Goal: Information Seeking & Learning: Understand process/instructions

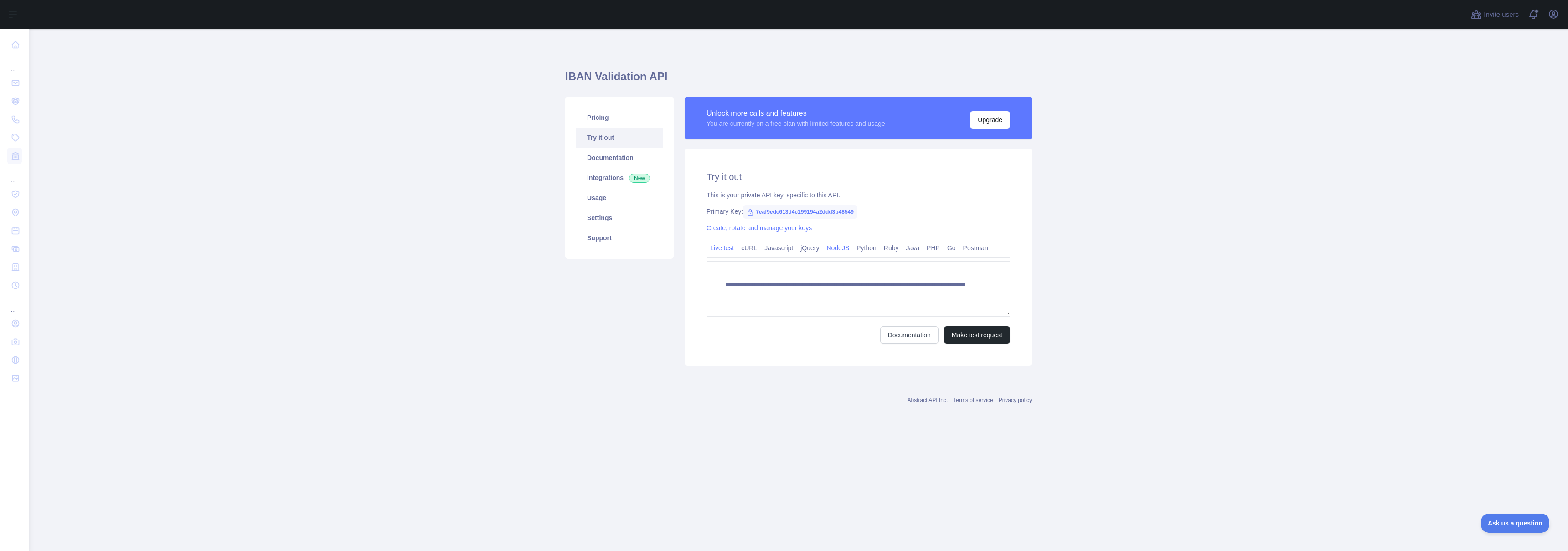
click at [833, 248] on link "NodeJS" at bounding box center [838, 248] width 30 height 15
drag, startPoint x: 800, startPoint y: 332, endPoint x: 702, endPoint y: 174, distance: 185.9
click at [702, 174] on div "Try it out This is your private API key, specific to this API. Primary Key: 7ea…" at bounding box center [858, 260] width 348 height 223
copy div "Try it out This is your private API key, specific to this API. Primary Key: 7ea…"
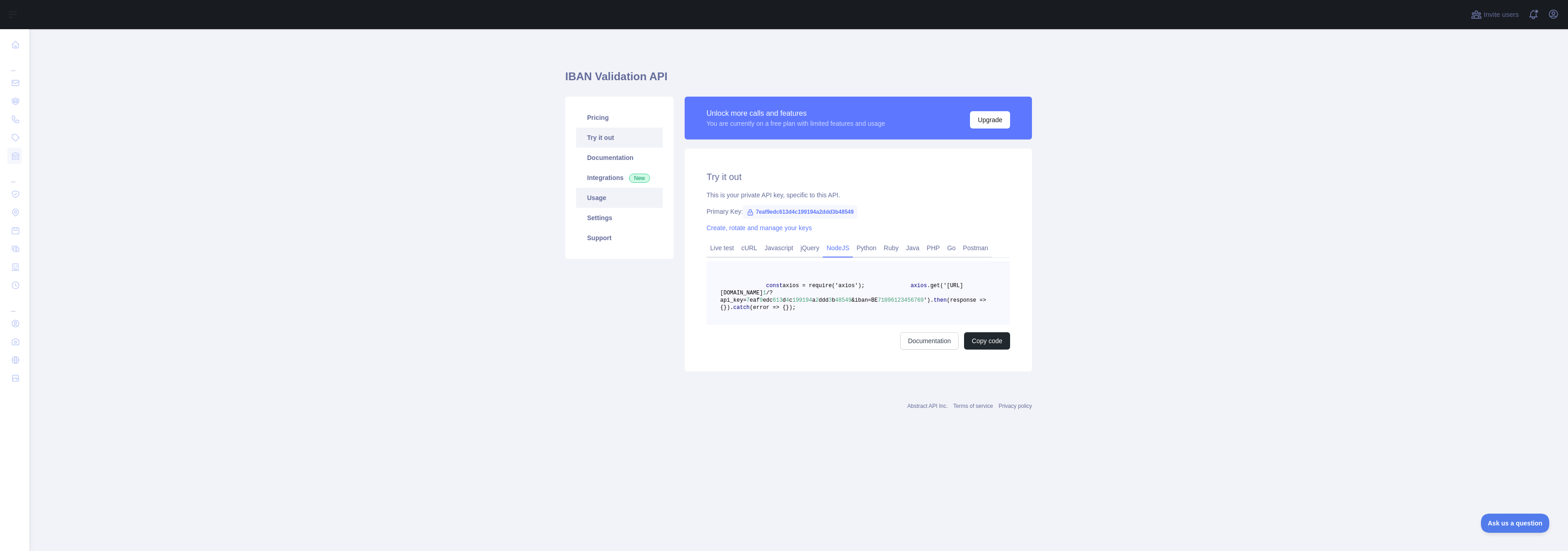
click at [611, 201] on link "Usage" at bounding box center [620, 198] width 86 height 20
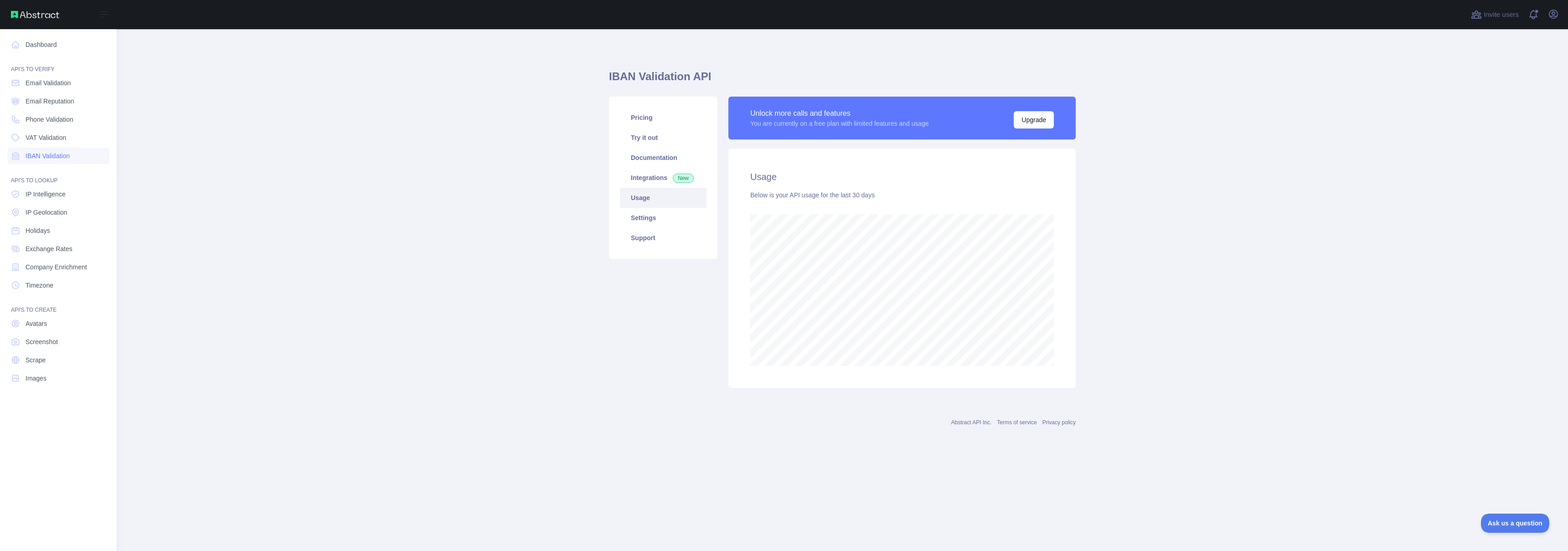
scroll to position [455400, 454363]
click at [58, 46] on link "Dashboard" at bounding box center [58, 44] width 102 height 16
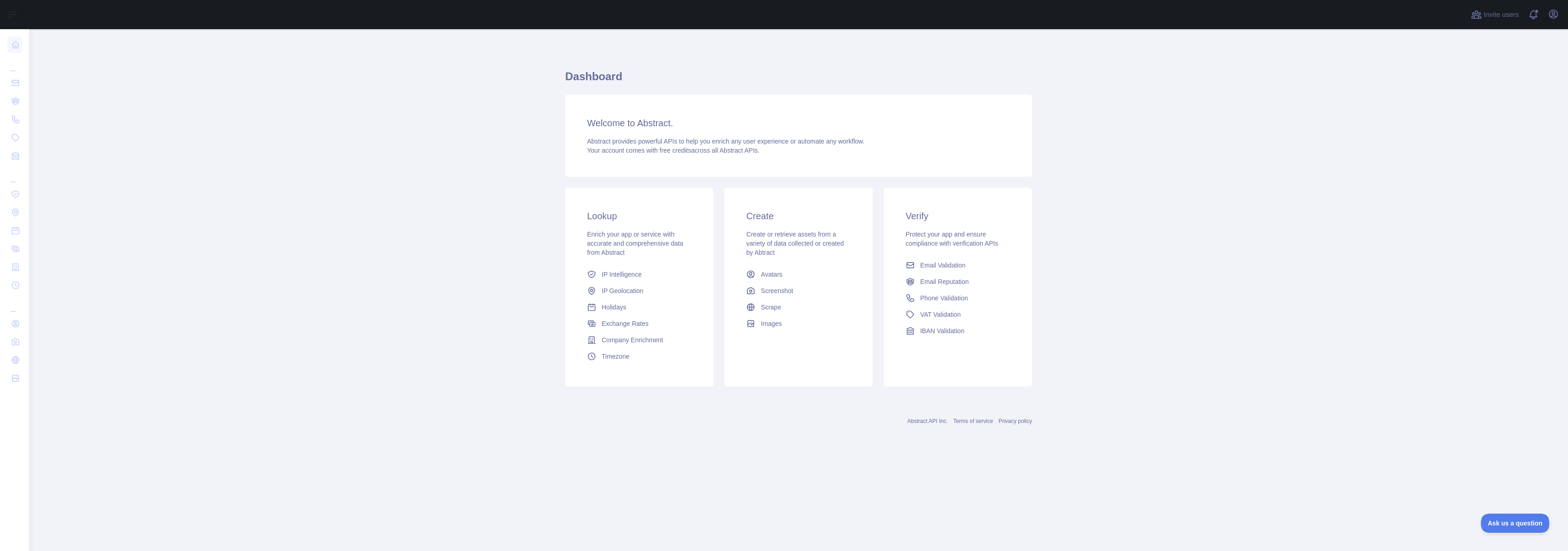
click at [707, 155] on div "Abstract provides powerful APIs to help you enrich any user experience or autom…" at bounding box center [799, 146] width 423 height 18
click at [776, 228] on div "Create Create or retrieve assets from a variety of data collected or created by…" at bounding box center [798, 271] width 148 height 166
click at [752, 272] on icon at bounding box center [751, 274] width 9 height 9
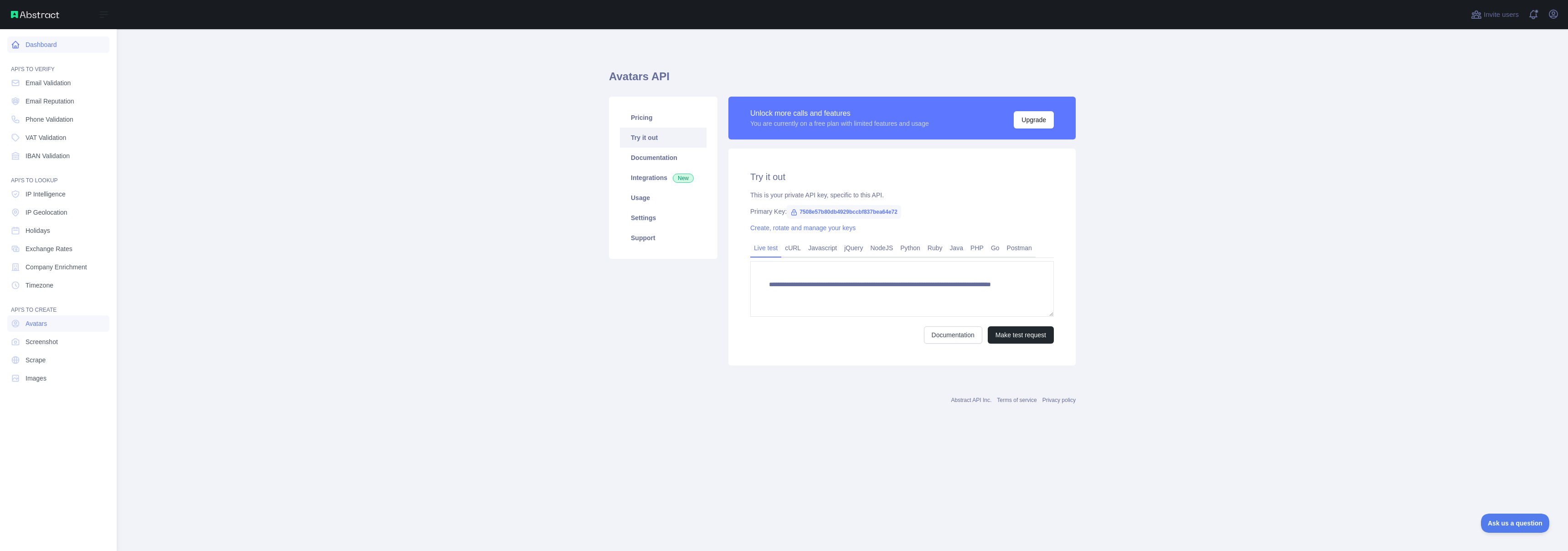
click at [30, 39] on link "Dashboard" at bounding box center [58, 44] width 102 height 16
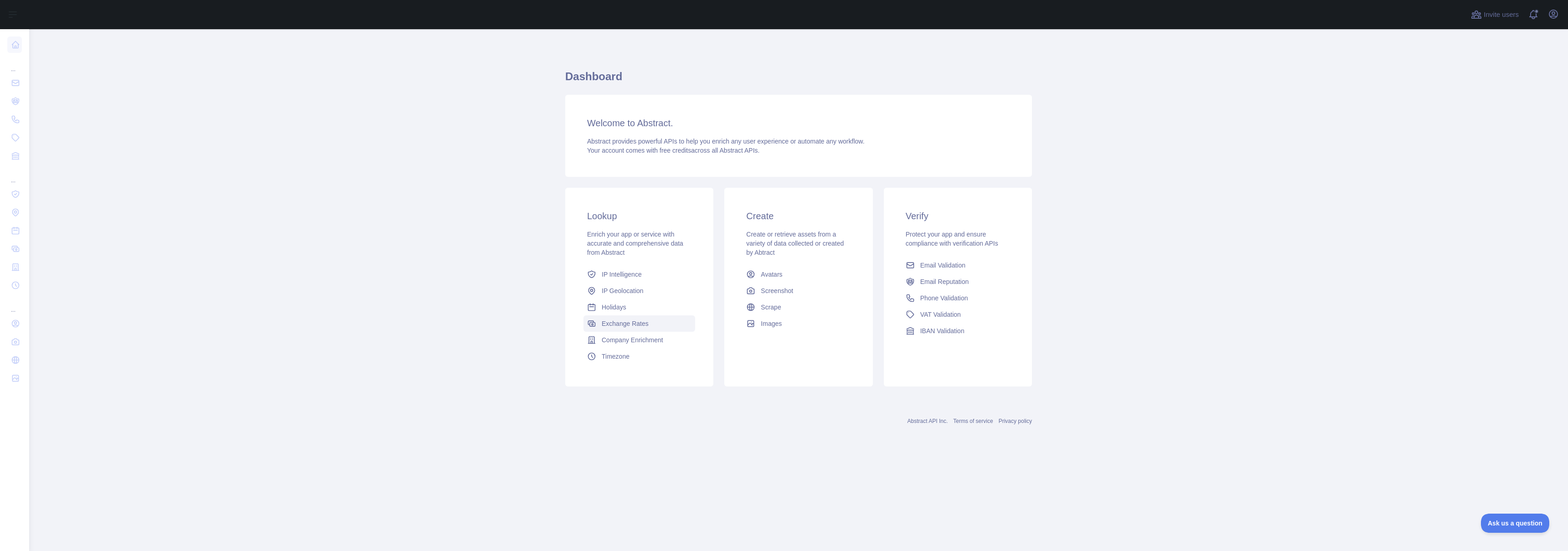
click at [640, 325] on span "Exchange Rates" at bounding box center [625, 323] width 47 height 9
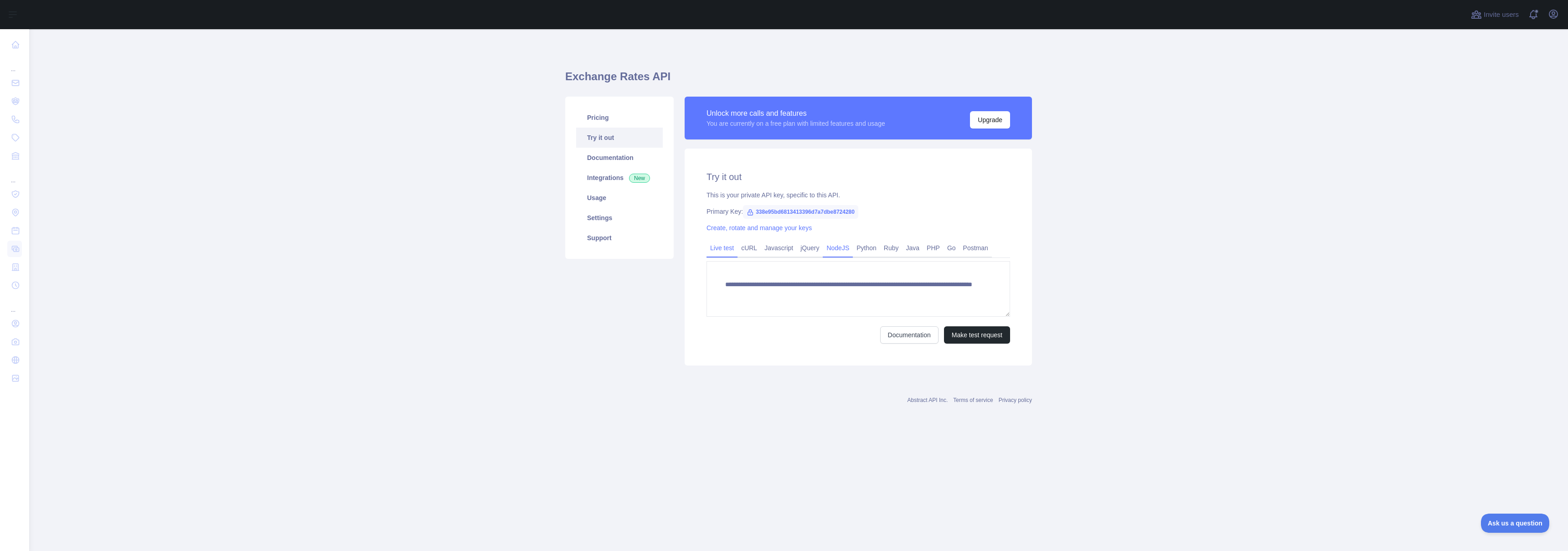
click at [847, 250] on link "NodeJS" at bounding box center [838, 248] width 30 height 15
click at [903, 251] on link "Ruby" at bounding box center [891, 248] width 23 height 15
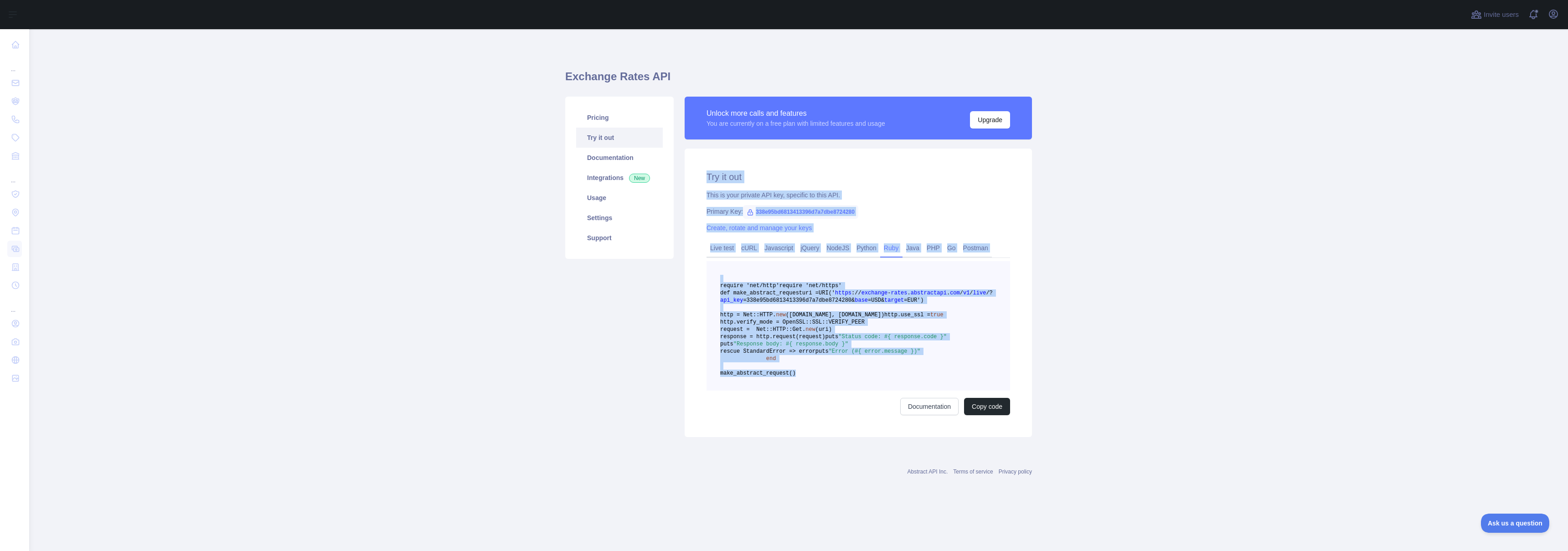
drag, startPoint x: 859, startPoint y: 433, endPoint x: 705, endPoint y: 161, distance: 312.6
click at [705, 161] on div "Try it out This is your private API key, specific to this API. Primary Key: 338…" at bounding box center [858, 293] width 348 height 289
copy div "Try it out This is your private API key, specific to this API. Primary Key: 338…"
click at [1096, 272] on main "Exchange Rates API Pricing Try it out Documentation Integrations New Usage Sett…" at bounding box center [799, 290] width 1539 height 522
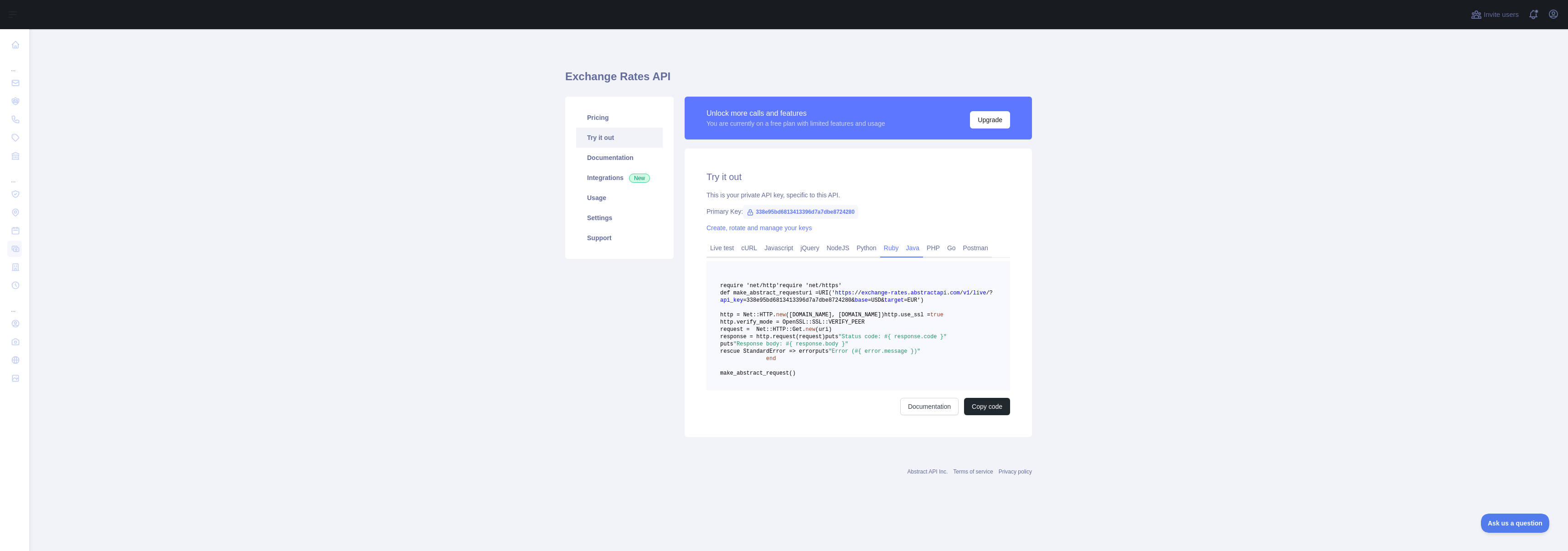
click at [911, 251] on link "Java" at bounding box center [913, 248] width 21 height 15
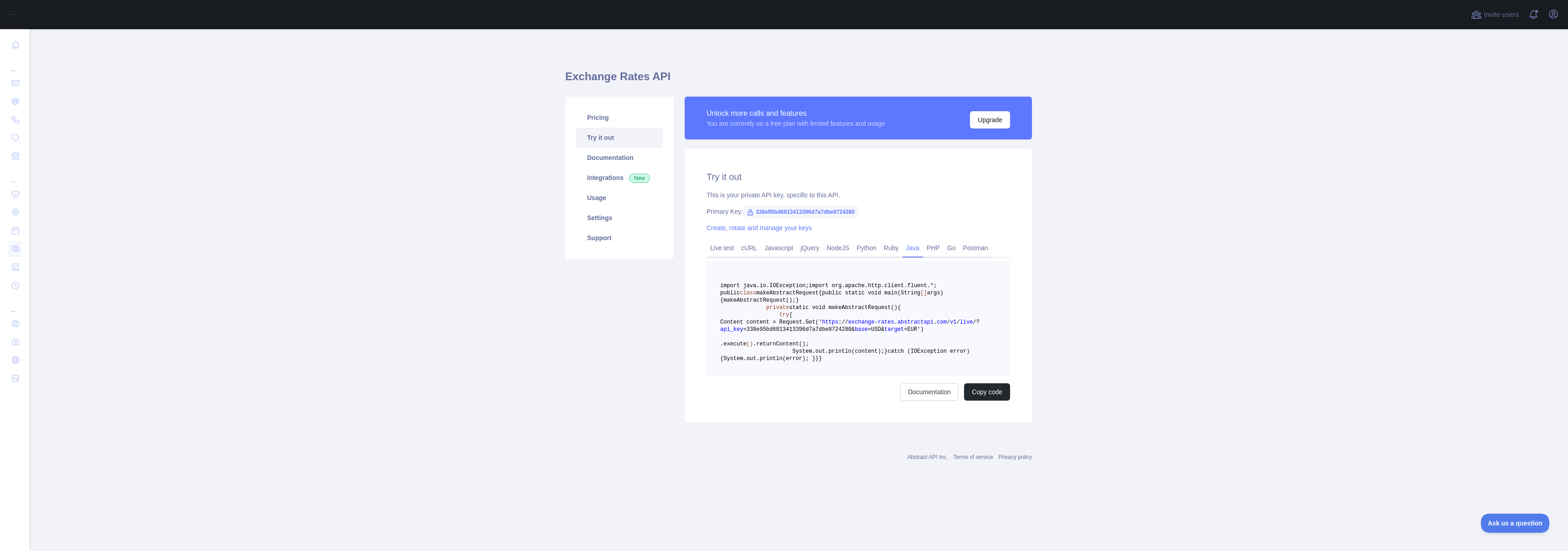
click at [824, 376] on pre "import java.io.IOException; import org.apache.http.client.fluent.*; public clas…" at bounding box center [858, 318] width 304 height 115
drag, startPoint x: 822, startPoint y: 452, endPoint x: 691, endPoint y: 178, distance: 303.7
click at [691, 178] on div "Try it out This is your private API key, specific to this API. Primary Key: 338…" at bounding box center [858, 286] width 348 height 274
copy div "Try it out This is your private API key, specific to this API. Primary Key: 338…"
click at [775, 248] on link "Javascript" at bounding box center [779, 248] width 36 height 15
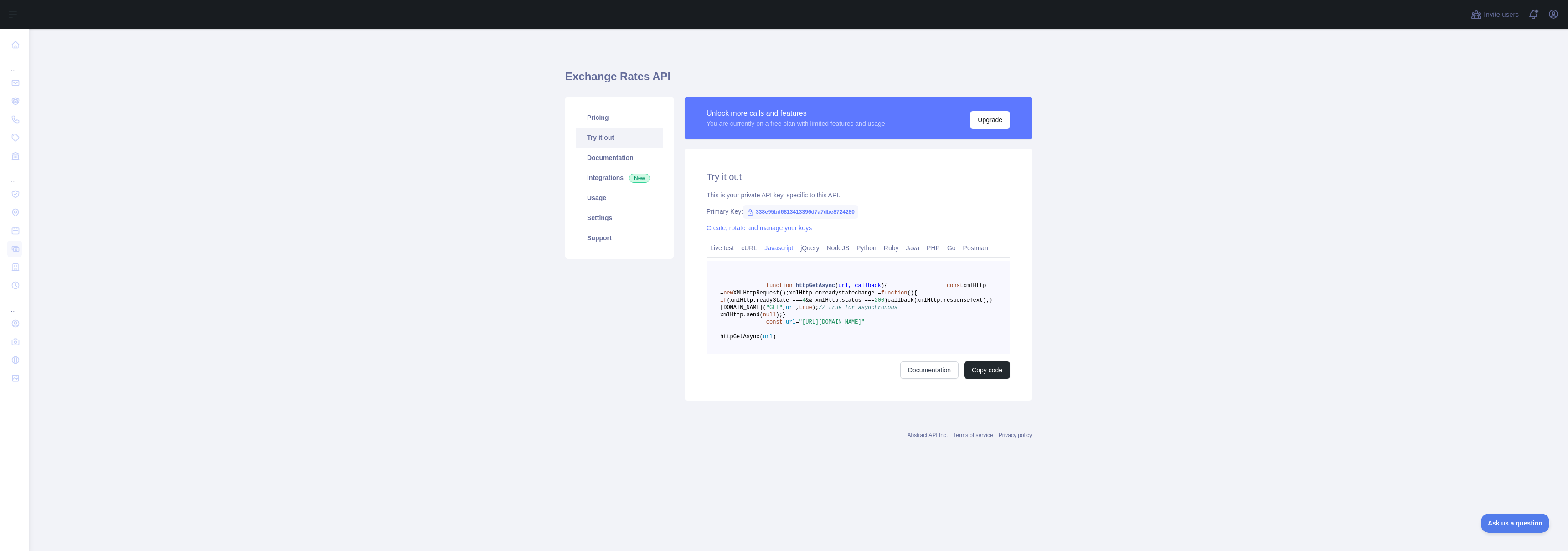
click at [847, 344] on pre "function httpGetAsync ( url, callback ) { const xmlHttp = new XMLHttpRequest();…" at bounding box center [858, 307] width 304 height 93
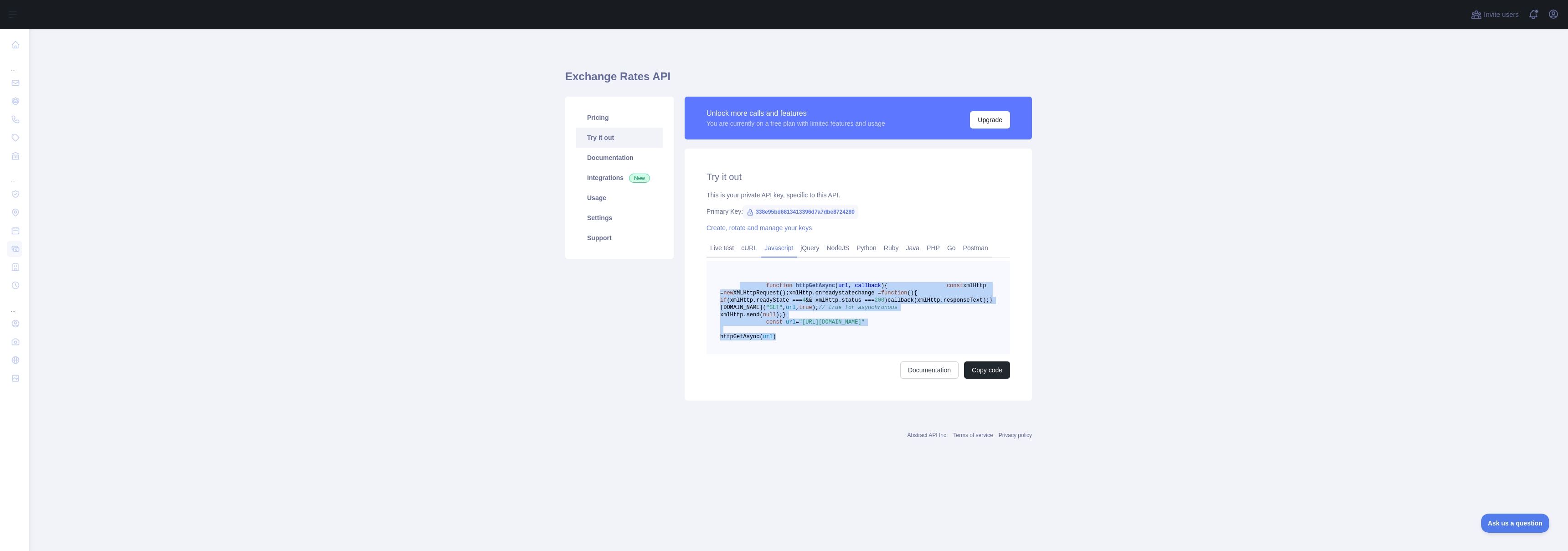
drag, startPoint x: 849, startPoint y: 381, endPoint x: 740, endPoint y: 289, distance: 142.6
click at [740, 289] on pre "function httpGetAsync ( url, callback ) { const xmlHttp = new XMLHttpRequest();…" at bounding box center [858, 307] width 304 height 93
copy code "function httpGetAsync ( url, callback ) { const xmlHttp = new XMLHttpRequest();…"
click at [749, 248] on link "cURL" at bounding box center [749, 248] width 23 height 15
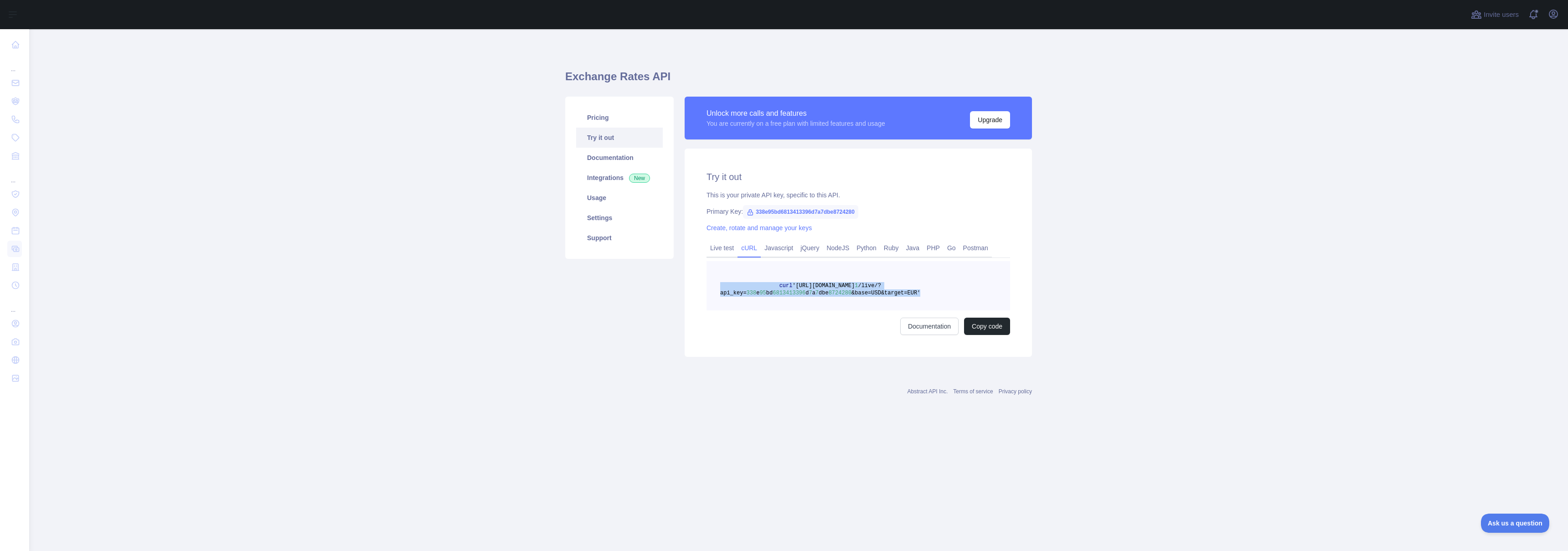
drag, startPoint x: 925, startPoint y: 293, endPoint x: 700, endPoint y: 284, distance: 225.2
click at [700, 284] on div "Try it out This is your private API key, specific to this API. Primary Key: 338…" at bounding box center [858, 253] width 348 height 208
copy span "curl '[URL][DOMAIN_NAME] 1 /live/?api_key= 338 e 95 bd 6813413396 d 7 a 7 dbe 8…"
click at [919, 248] on link "Java" at bounding box center [913, 248] width 21 height 15
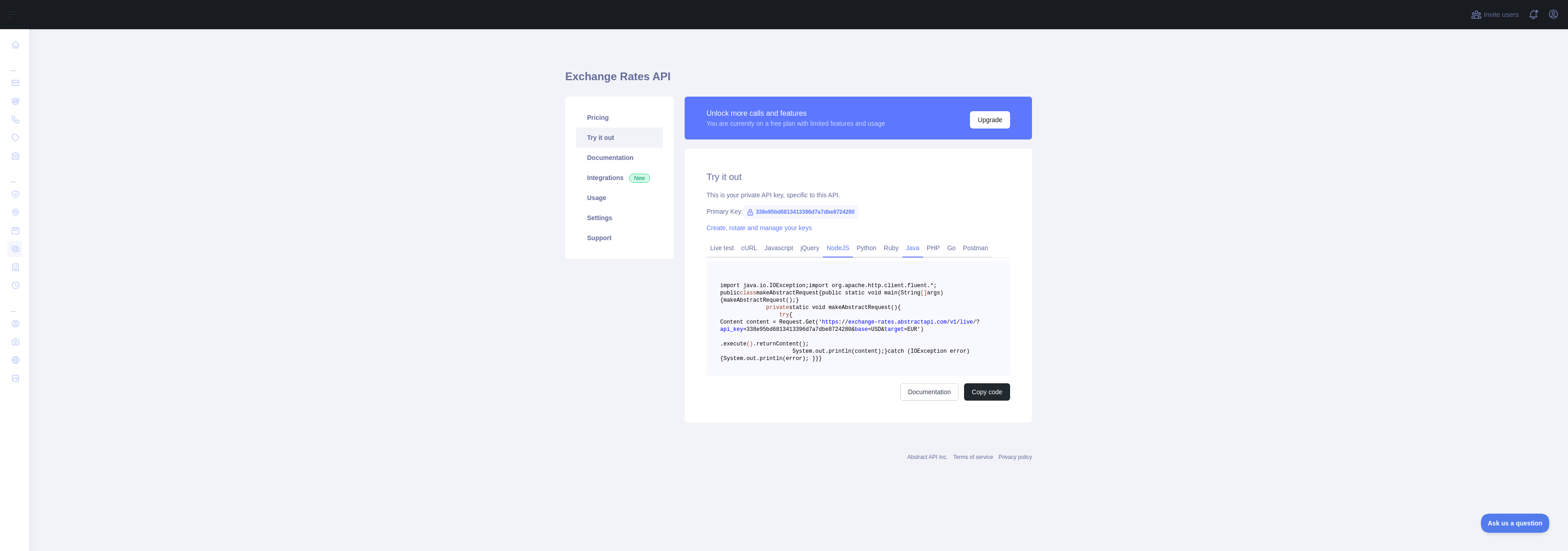
click at [846, 251] on link "NodeJS" at bounding box center [838, 248] width 30 height 15
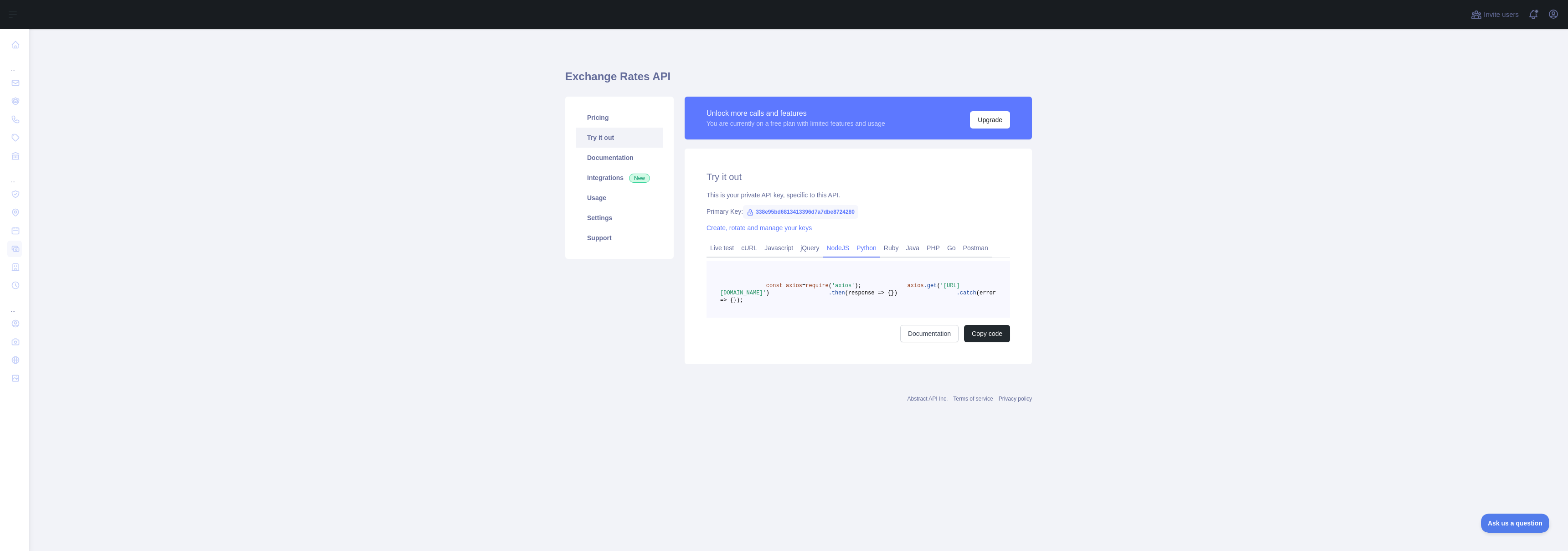
click at [866, 249] on link "Python" at bounding box center [866, 248] width 27 height 15
drag, startPoint x: 867, startPoint y: 334, endPoint x: 753, endPoint y: 280, distance: 126.1
click at [753, 280] on pre "import requests response = requests. get ( "[URL][DOMAIN_NAME]" ) print (respon…" at bounding box center [858, 289] width 304 height 57
copy code "import requests response = requests. get ( "[URL][DOMAIN_NAME]" ) print (respon…"
drag, startPoint x: 753, startPoint y: 250, endPoint x: 761, endPoint y: 259, distance: 12.0
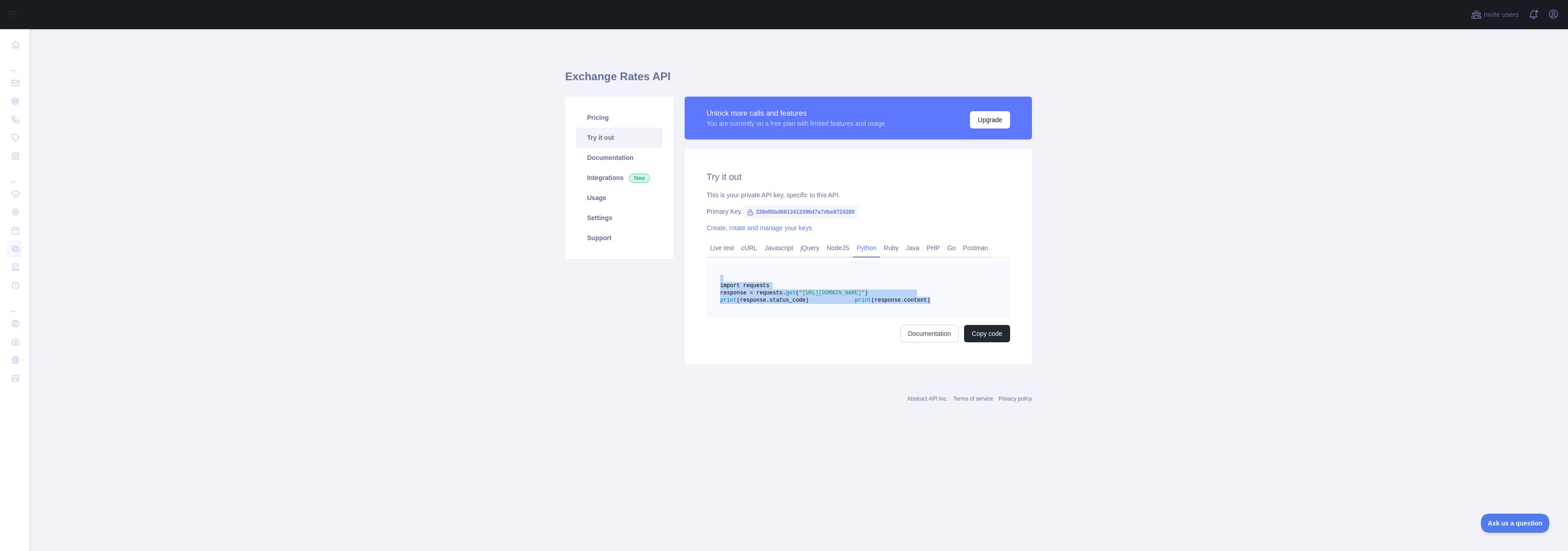
click at [753, 250] on link "cURL" at bounding box center [749, 248] width 23 height 15
drag, startPoint x: 772, startPoint y: 283, endPoint x: 948, endPoint y: 293, distance: 176.3
click at [948, 293] on pre "curl '[URL][DOMAIN_NAME] 1 /live/?api_key= 338 e 95 bd 6813413396 d 7 a 7 dbe 8…" at bounding box center [858, 286] width 304 height 49
copy span "curl '[URL][DOMAIN_NAME] 1 /live/?api_key= 338 e 95 bd 6813413396 d 7 a 7 dbe 8…"
click at [849, 247] on link "NodeJS" at bounding box center [838, 248] width 30 height 15
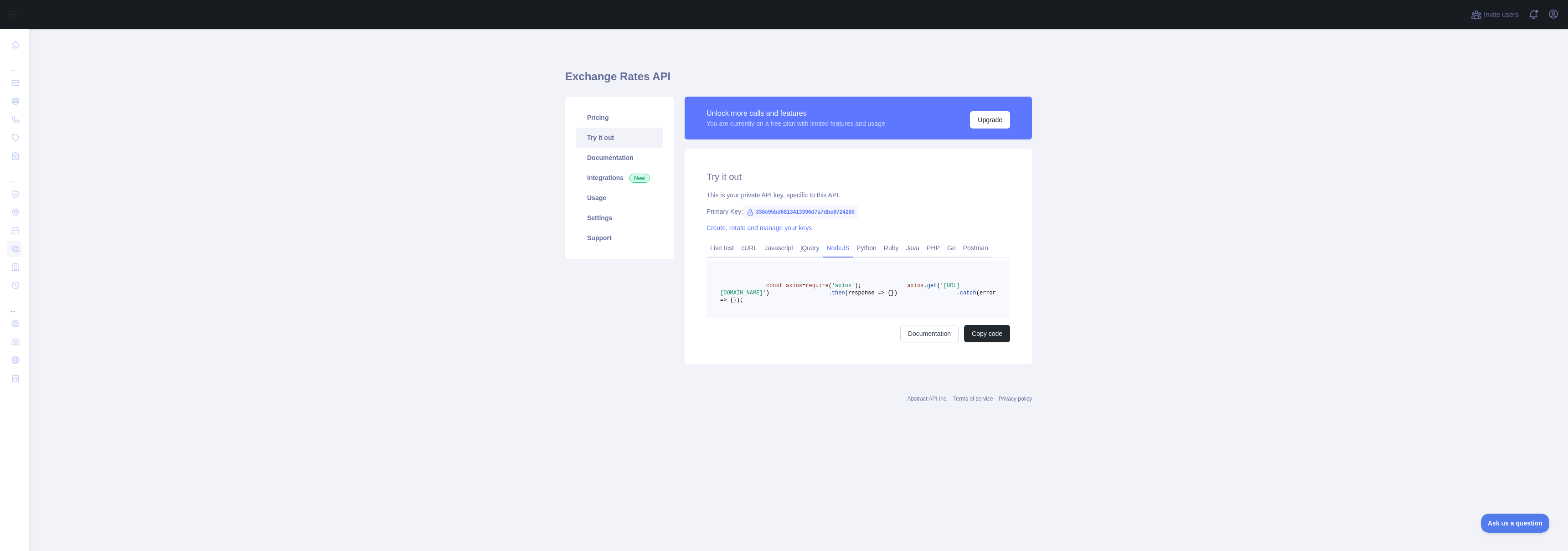
drag, startPoint x: 830, startPoint y: 332, endPoint x: 716, endPoint y: 283, distance: 124.1
click at [716, 283] on pre "const axios = require ( 'axios' ); axios .get ( '[URL][DOMAIN_NAME]' ) .then (r…" at bounding box center [858, 289] width 304 height 57
copy code "const axios = require ( 'axios' ); axios .get ( '[URL][DOMAIN_NAME]' ) .then (r…"
click at [778, 251] on link "Javascript" at bounding box center [779, 248] width 36 height 15
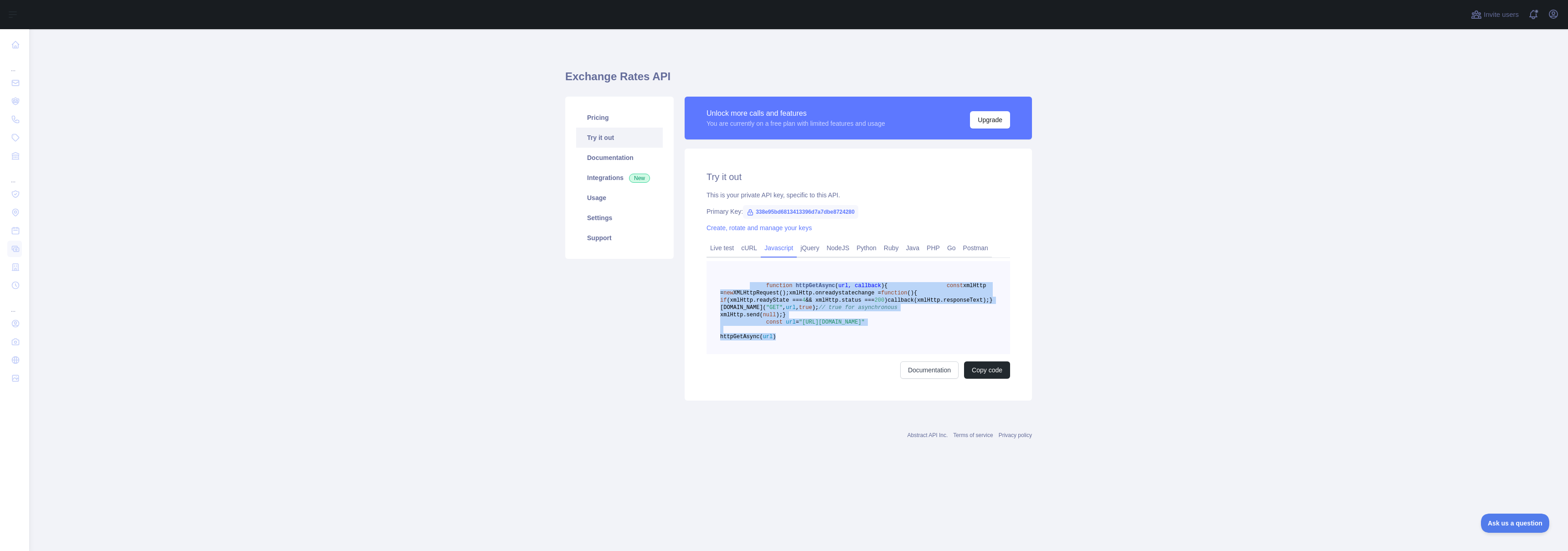
drag, startPoint x: 826, startPoint y: 382, endPoint x: 751, endPoint y: 283, distance: 124.2
click at [751, 283] on pre "function httpGetAsync ( url, callback ) { const xmlHttp = new XMLHttpRequest();…" at bounding box center [858, 307] width 304 height 93
copy code "function httpGetAsync ( url, callback ) { const xmlHttp = new XMLHttpRequest();…"
click at [876, 250] on link "Python" at bounding box center [866, 248] width 27 height 15
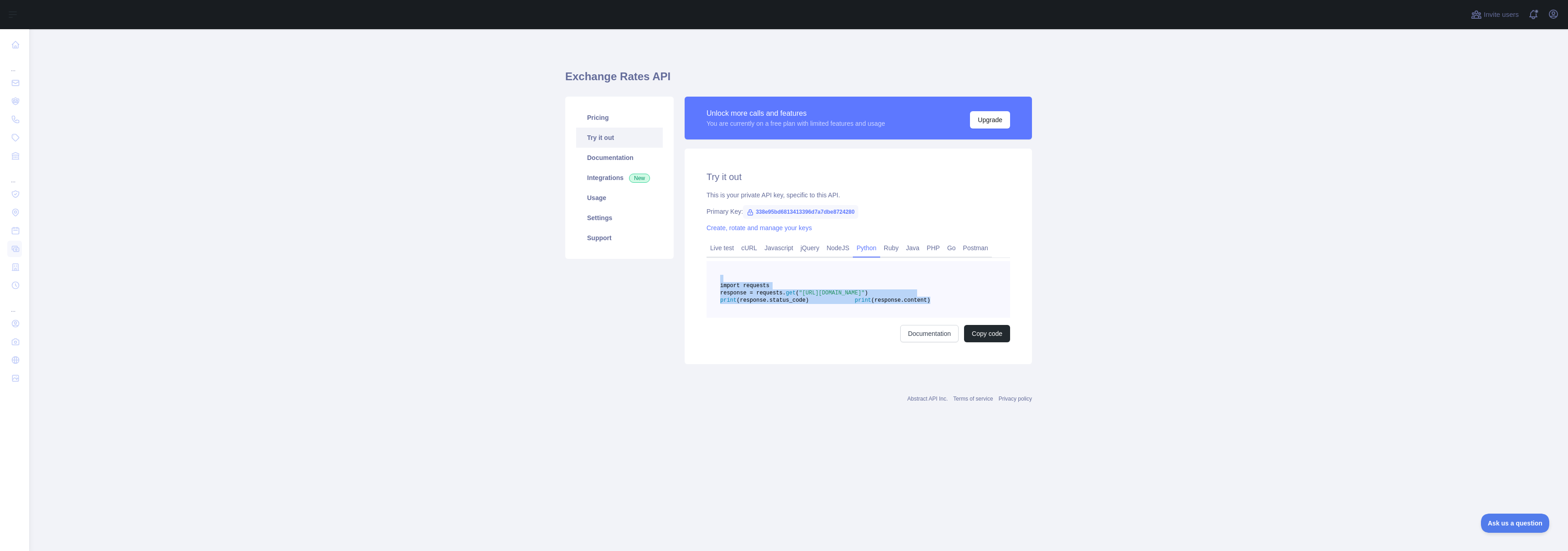
drag, startPoint x: 854, startPoint y: 331, endPoint x: 745, endPoint y: 282, distance: 119.5
click at [745, 282] on pre "import requests response = requests. get ( "[URL][DOMAIN_NAME]" ) print (respon…" at bounding box center [858, 289] width 304 height 57
copy code "import requests response = requests. get ( "[URL][DOMAIN_NAME]" ) print (respon…"
click at [911, 342] on link "Documentation" at bounding box center [929, 334] width 58 height 17
